Goal: Task Accomplishment & Management: Manage account settings

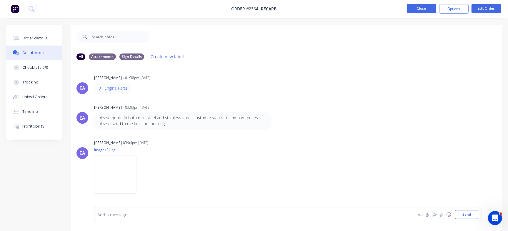
click at [411, 9] on button "Close" at bounding box center [420, 8] width 29 height 9
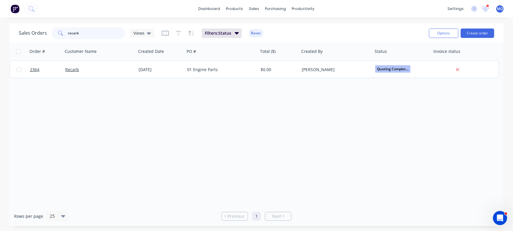
click at [90, 35] on input "recarb" at bounding box center [96, 33] width 57 height 12
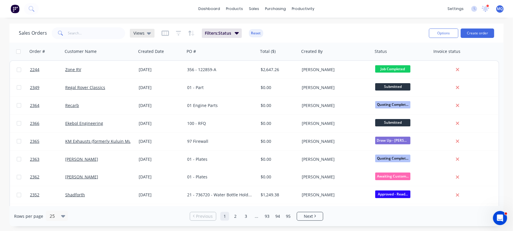
click at [141, 34] on span "Views" at bounding box center [138, 33] width 11 height 6
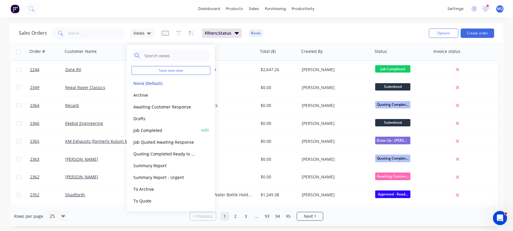
click at [150, 131] on button "Job Completed" at bounding box center [165, 130] width 67 height 7
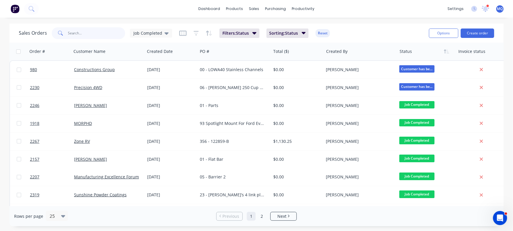
click at [92, 35] on input "text" at bounding box center [96, 33] width 57 height 12
type input "zone"
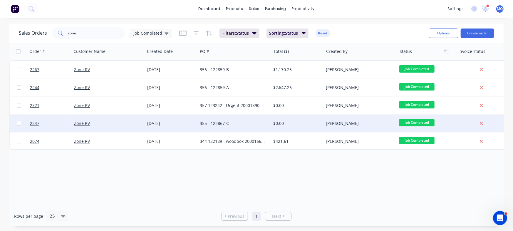
click at [156, 121] on div "[DATE]" at bounding box center [171, 123] width 48 height 6
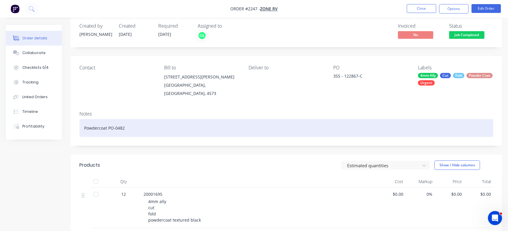
scroll to position [6, 0]
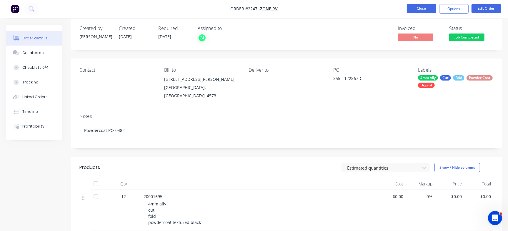
click at [413, 11] on button "Close" at bounding box center [420, 8] width 29 height 9
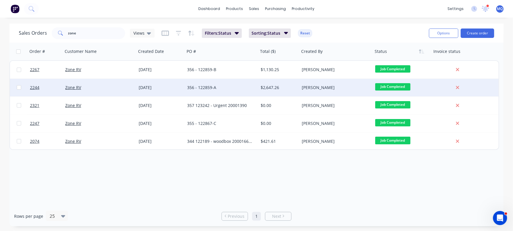
click at [212, 90] on div "356 - 122859-A" at bounding box center [219, 88] width 65 height 6
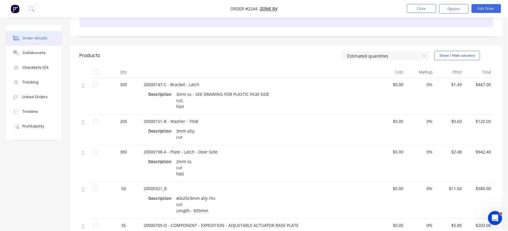
scroll to position [118, 0]
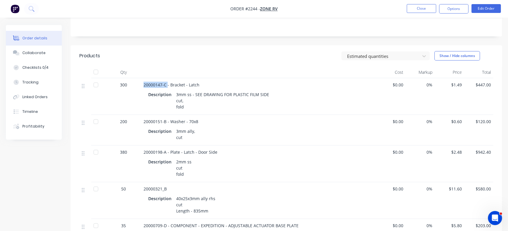
drag, startPoint x: 142, startPoint y: 81, endPoint x: 167, endPoint y: 81, distance: 25.6
click at [167, 81] on div "20000147-C - Bracket - Latch Description 3mm ss - SEE DRAWING FOR PLASTIC FILM …" at bounding box center [258, 96] width 235 height 37
copy span "20000147-C"
drag, startPoint x: 143, startPoint y: 114, endPoint x: 168, endPoint y: 116, distance: 24.5
click at [168, 119] on span "20000151-B - Washer - 70x8" at bounding box center [170, 122] width 55 height 6
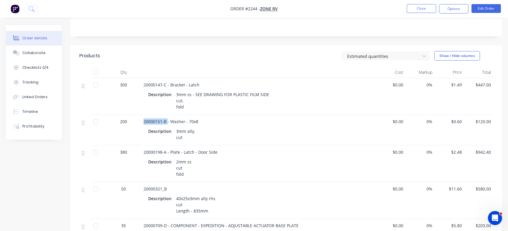
copy span "20000151-B"
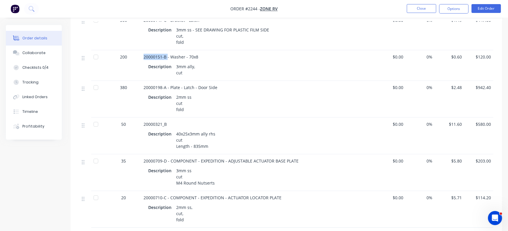
scroll to position [191, 0]
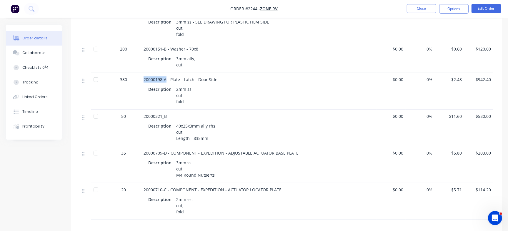
drag, startPoint x: 140, startPoint y: 75, endPoint x: 166, endPoint y: 76, distance: 25.9
click at [166, 76] on div "380 20000198-A - Plate - Latch - Door Side Description 2mm ss cut fold $0.00 0%…" at bounding box center [286, 91] width 414 height 37
copy div "20000198-A"
drag, startPoint x: 144, startPoint y: 110, endPoint x: 169, endPoint y: 110, distance: 25.3
click at [169, 113] on div "20000321_B" at bounding box center [258, 116] width 230 height 6
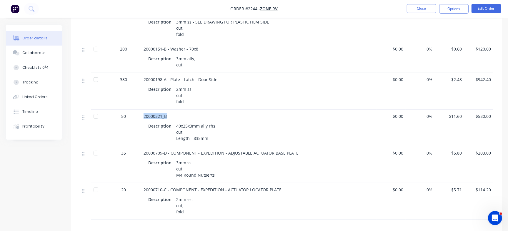
copy span "20000321_B"
drag, startPoint x: 137, startPoint y: 146, endPoint x: 166, endPoint y: 150, distance: 29.4
click at [166, 150] on div "35 20000709-D - COMPONENT - EXPEDITION - ADJUSTABLE ACTUATOR BASE PLATE Descrip…" at bounding box center [286, 164] width 414 height 37
copy div "20000709-D"
drag, startPoint x: 142, startPoint y: 183, endPoint x: 167, endPoint y: 187, distance: 25.2
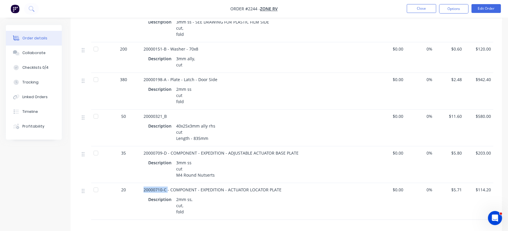
click at [167, 187] on div "20000710-C - COMPONENT - EXPEDITION - ACTUATOR LOCATOR PLATE Description 2mm ss…" at bounding box center [258, 201] width 235 height 37
copy span "20000710-C"
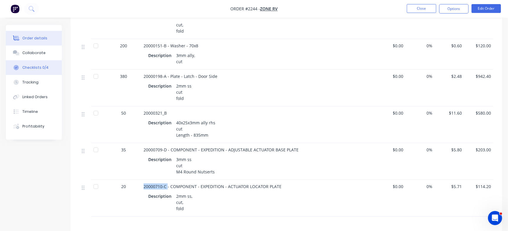
scroll to position [181, 0]
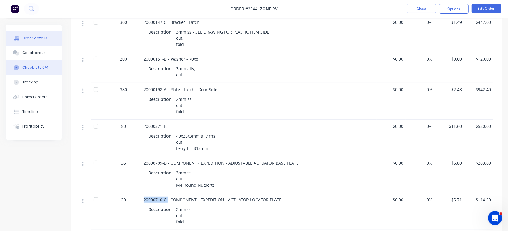
click at [47, 64] on button "Checklists 0/4" at bounding box center [34, 67] width 56 height 15
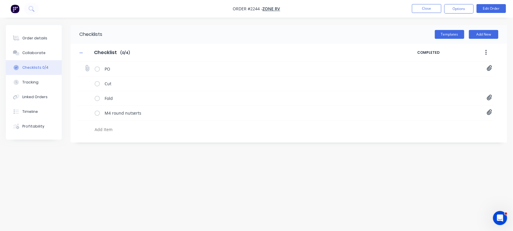
click at [487, 69] on icon at bounding box center [489, 69] width 5 height 6
click at [431, 81] on link "PO-122859.pdf" at bounding box center [442, 81] width 68 height 6
click at [47, 42] on button "Order details" at bounding box center [34, 38] width 56 height 15
type textarea "x"
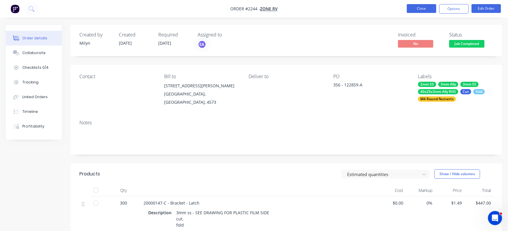
click at [420, 10] on button "Close" at bounding box center [420, 8] width 29 height 9
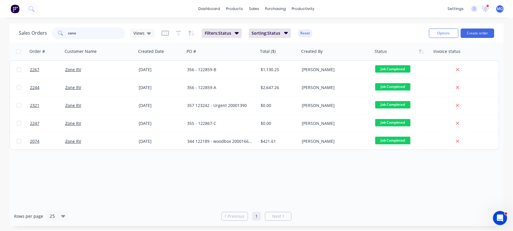
click at [122, 29] on input "zone" at bounding box center [96, 33] width 57 height 12
click at [132, 13] on div "dashboard products sales purchasing productivity dashboard products Product Cat…" at bounding box center [256, 9] width 513 height 18
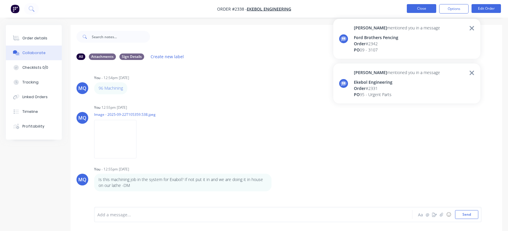
scroll to position [9, 0]
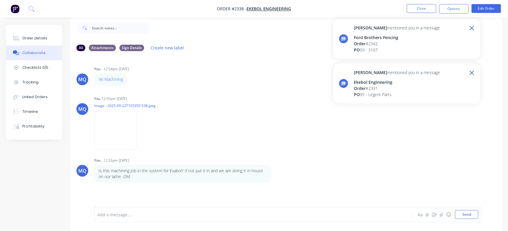
click at [399, 35] on div "Ford Brothers Fencing" at bounding box center [397, 37] width 86 height 6
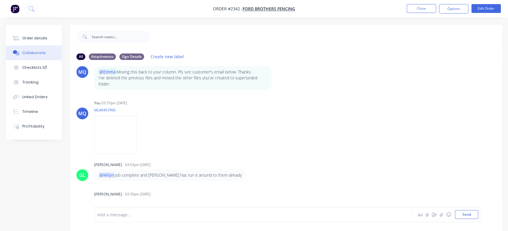
scroll to position [170, 0]
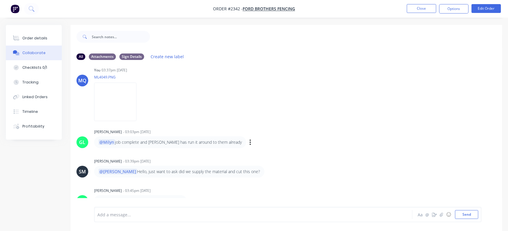
click at [397, 137] on div "GL [PERSON_NAME] - 03:03pm [DATE] @[PERSON_NAME] complete and [PERSON_NAME] has…" at bounding box center [286, 138] width 431 height 21
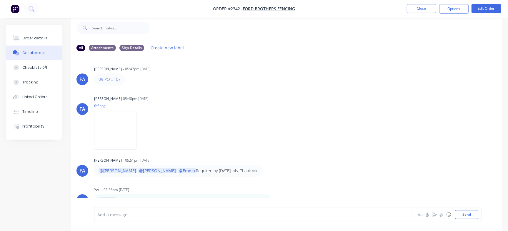
scroll to position [0, 0]
click at [49, 37] on button "Order details" at bounding box center [34, 38] width 56 height 15
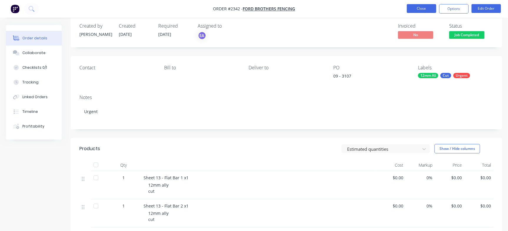
click at [413, 11] on button "Close" at bounding box center [420, 8] width 29 height 9
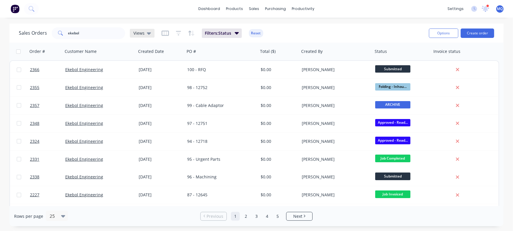
click at [140, 31] on span "Views" at bounding box center [138, 33] width 11 height 6
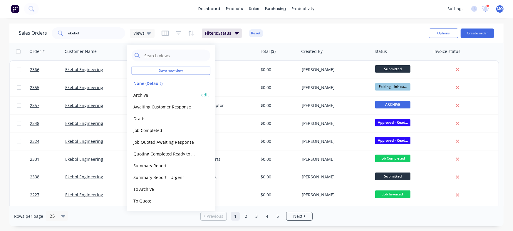
click at [144, 91] on button "Archive" at bounding box center [165, 94] width 67 height 7
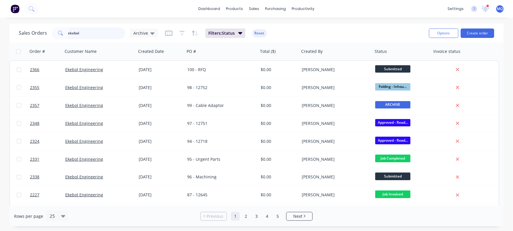
click at [79, 34] on input "ekebol" at bounding box center [96, 33] width 57 height 12
type input "122859"
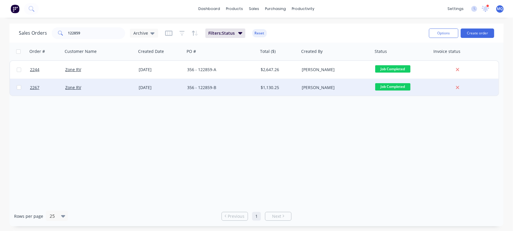
click at [196, 87] on div "356 - 122859-B" at bounding box center [219, 88] width 65 height 6
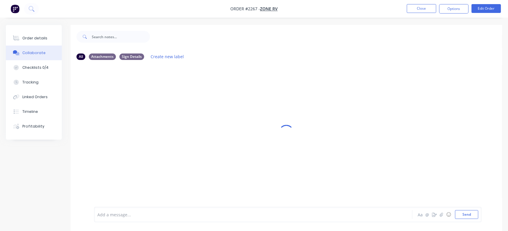
scroll to position [9, 0]
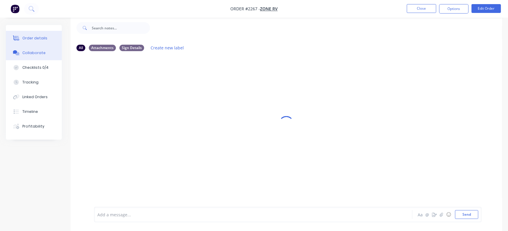
click at [48, 35] on button "Order details" at bounding box center [34, 38] width 56 height 15
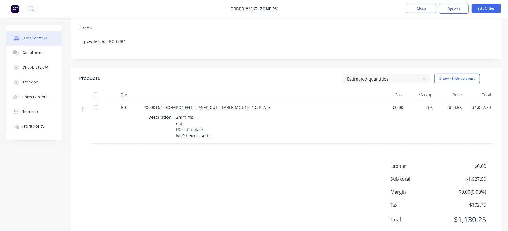
scroll to position [95, 0]
click at [150, 106] on span "20000161 - COMPONENT - LASER CUT - TABLE MOUNTING PLATE" at bounding box center [206, 109] width 127 height 6
copy span "20000161"
click at [57, 70] on button "Checklists 0/4" at bounding box center [34, 67] width 56 height 15
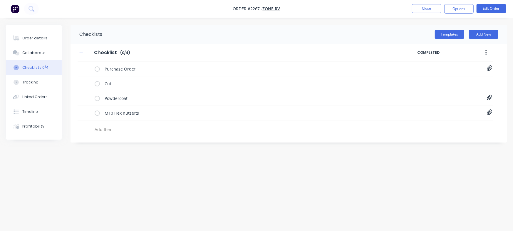
type textarea "x"
paste textarea "INV-3039"
click at [117, 128] on textarea at bounding box center [225, 129] width 267 height 9
type textarea "INV-3039"
type textarea "x"
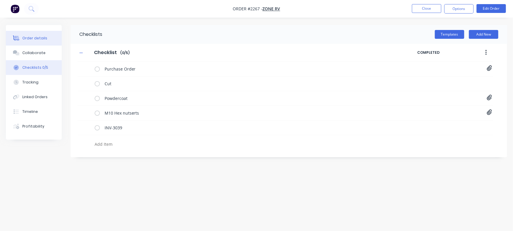
click at [53, 35] on button "Order details" at bounding box center [34, 38] width 56 height 15
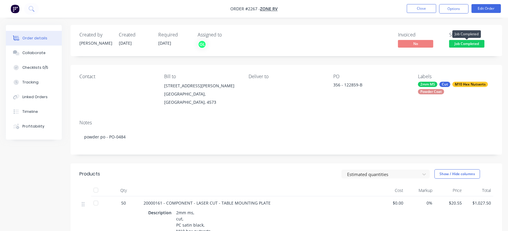
click at [483, 43] on span "Job Completed" at bounding box center [466, 43] width 35 height 7
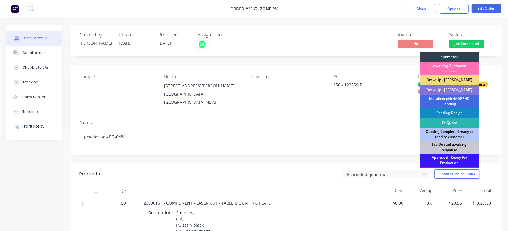
scroll to position [177, 0]
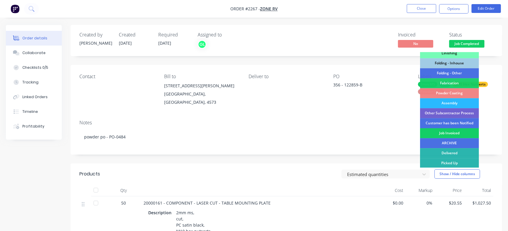
click at [448, 130] on div "Job Invoiced" at bounding box center [449, 133] width 59 height 10
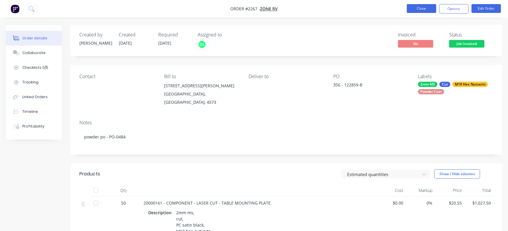
click at [418, 8] on button "Close" at bounding box center [420, 8] width 29 height 9
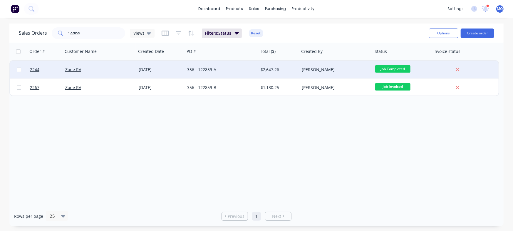
click at [238, 72] on div "356 - 122859-A" at bounding box center [219, 70] width 65 height 6
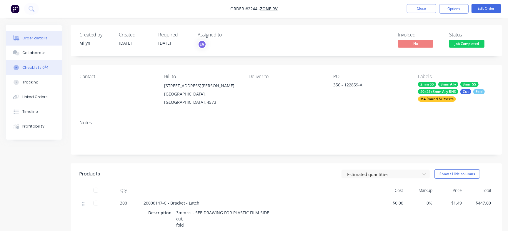
click at [44, 73] on button "Checklists 0/4" at bounding box center [34, 67] width 56 height 15
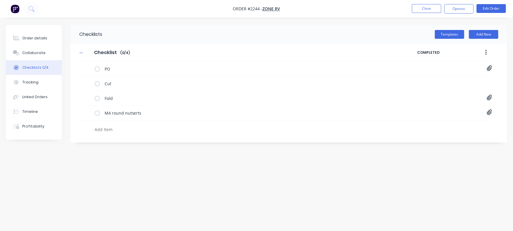
click at [133, 132] on textarea at bounding box center [225, 129] width 267 height 9
paste textarea "INV-3039"
type textarea "x"
type textarea "INV-3039"
type textarea "x"
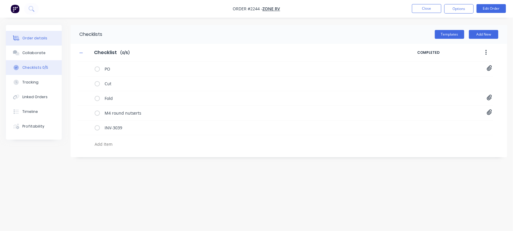
type textarea "x"
click at [29, 31] on button "Order details" at bounding box center [34, 38] width 56 height 15
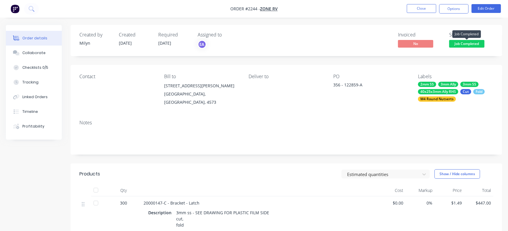
click at [458, 40] on span "Job Completed" at bounding box center [466, 43] width 35 height 7
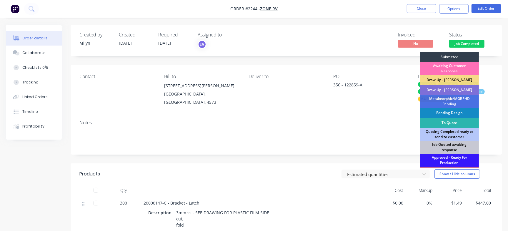
scroll to position [177, 0]
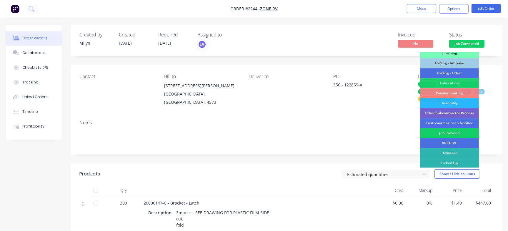
click at [448, 132] on div "Job Invoiced" at bounding box center [449, 133] width 59 height 10
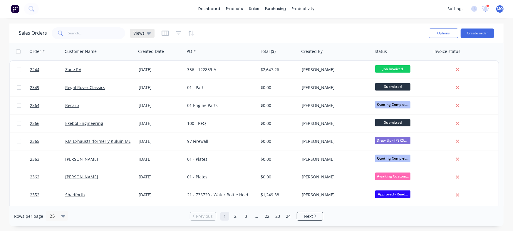
click at [144, 37] on div "Views" at bounding box center [142, 33] width 25 height 9
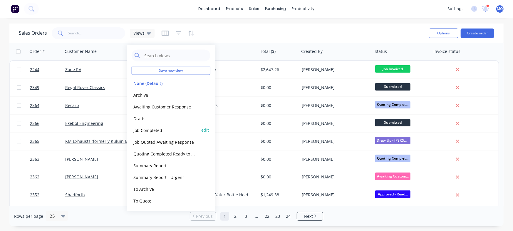
click at [154, 127] on button "Job Completed" at bounding box center [165, 130] width 67 height 7
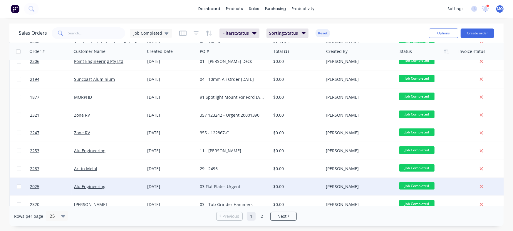
scroll to position [247, 0]
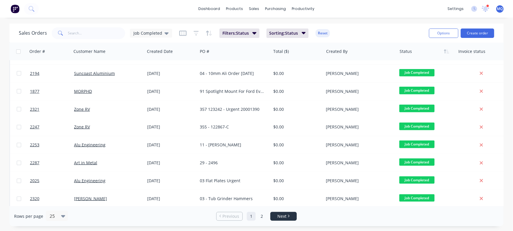
click at [277, 214] on link "Next" at bounding box center [284, 216] width 26 height 6
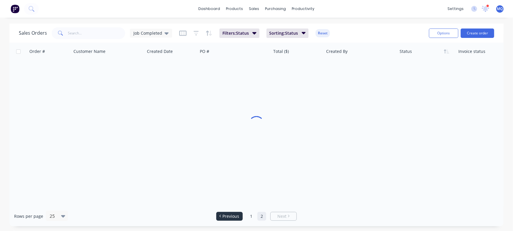
click at [225, 217] on span "Previous" at bounding box center [231, 216] width 17 height 6
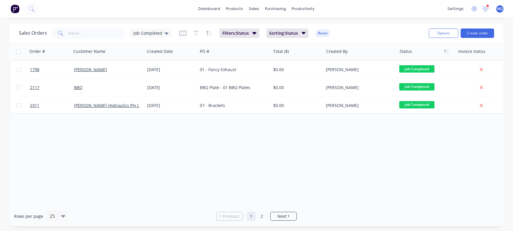
scroll to position [0, 0]
